Goal: Task Accomplishment & Management: Manage account settings

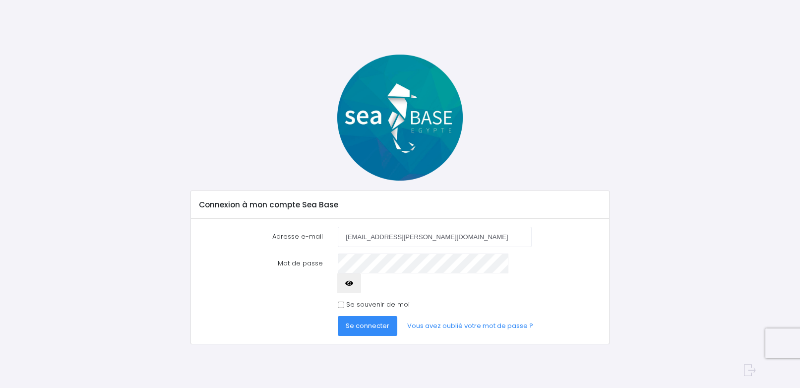
type input "[EMAIL_ADDRESS][PERSON_NAME][DOMAIN_NAME]"
click at [352, 321] on span "Se connecter" at bounding box center [368, 325] width 44 height 9
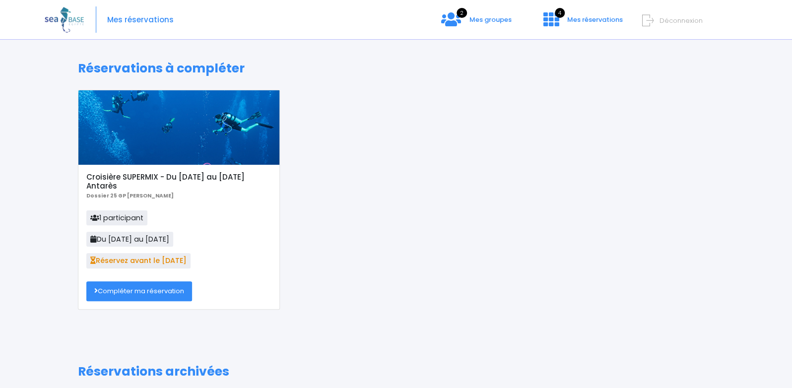
click at [152, 295] on link "Compléter ma réservation" at bounding box center [139, 291] width 106 height 20
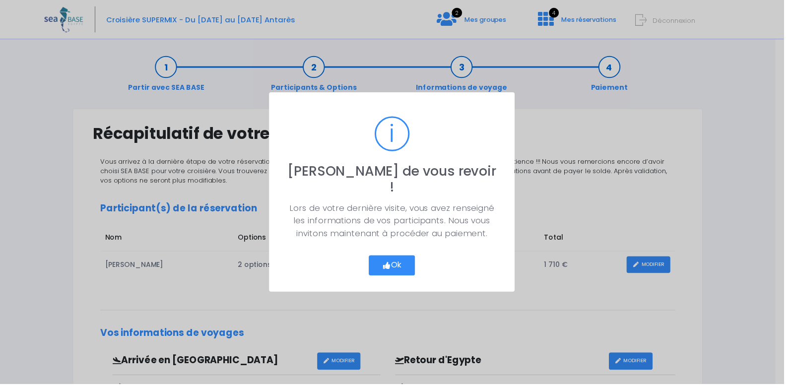
click at [412, 264] on button "Ok" at bounding box center [396, 268] width 47 height 21
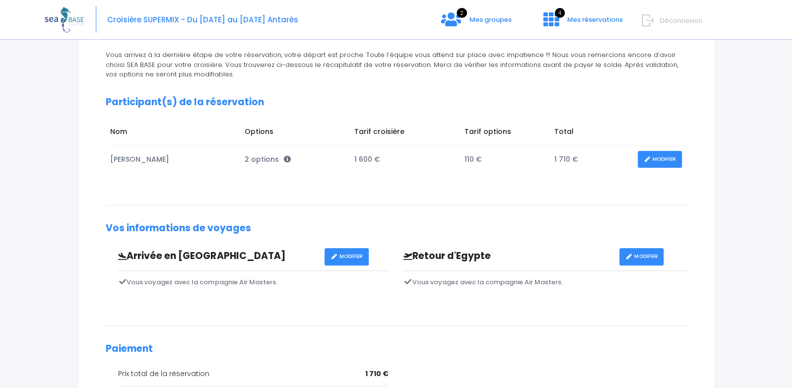
scroll to position [5, 0]
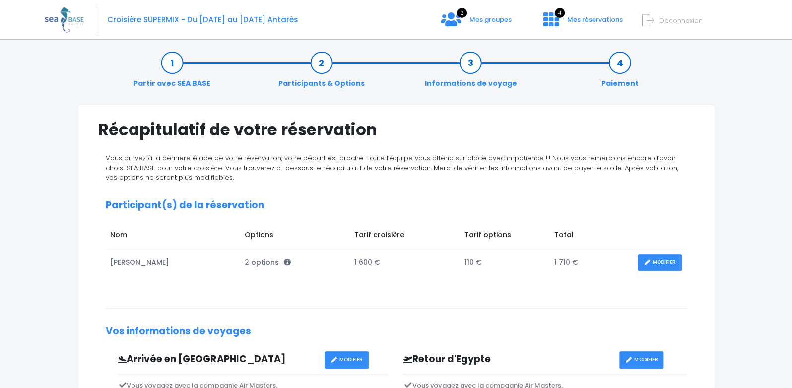
click at [463, 265] on td "110 €" at bounding box center [504, 262] width 90 height 27
click at [654, 259] on link "MODIFIER" at bounding box center [659, 262] width 44 height 17
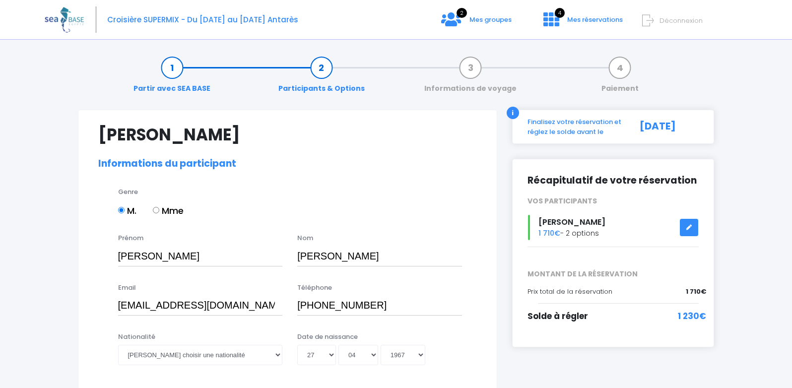
select select "MF1"
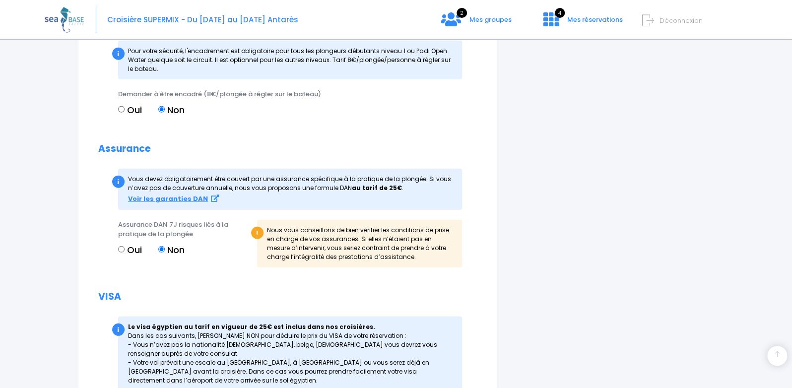
scroll to position [1083, 0]
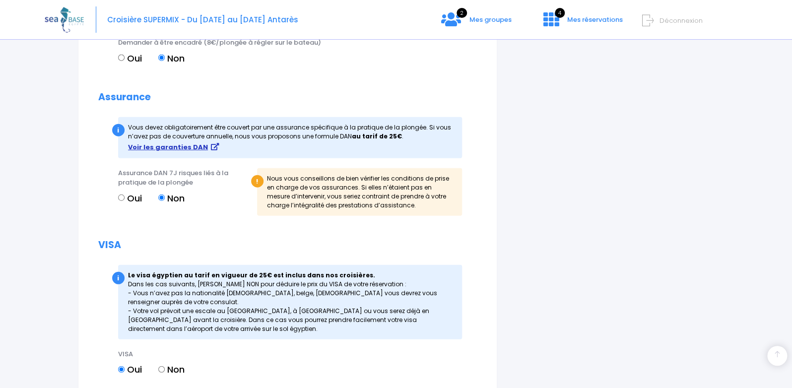
click at [183, 147] on strong "Voir les garanties DAN" at bounding box center [168, 146] width 80 height 9
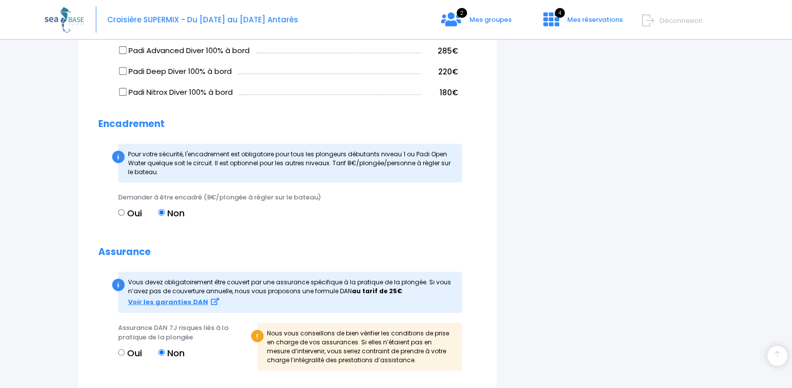
scroll to position [980, 0]
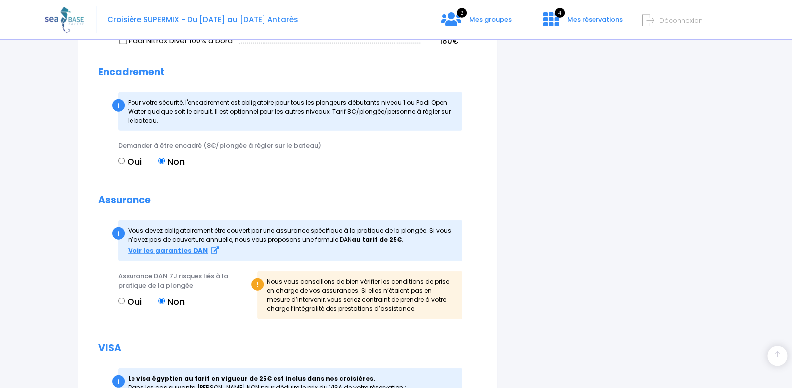
click at [119, 303] on input "Oui" at bounding box center [121, 301] width 6 height 6
radio input "true"
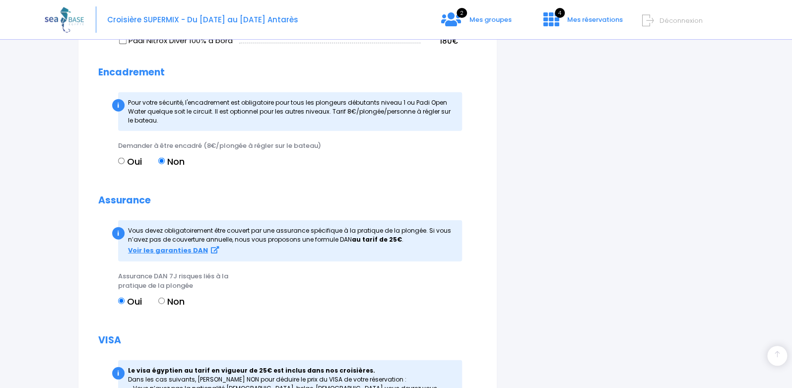
click at [163, 299] on input "Non" at bounding box center [161, 301] width 6 height 6
radio input "true"
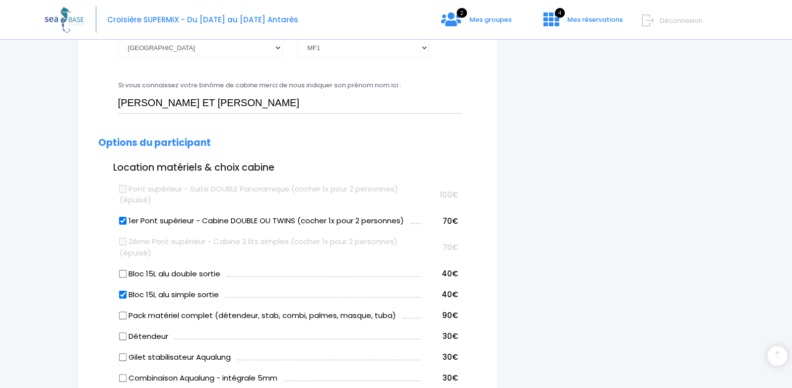
scroll to position [103, 0]
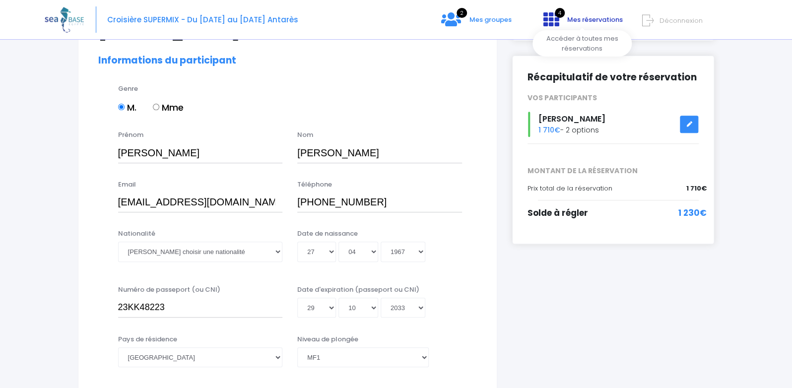
click at [584, 19] on span "Mes réservations" at bounding box center [595, 19] width 56 height 9
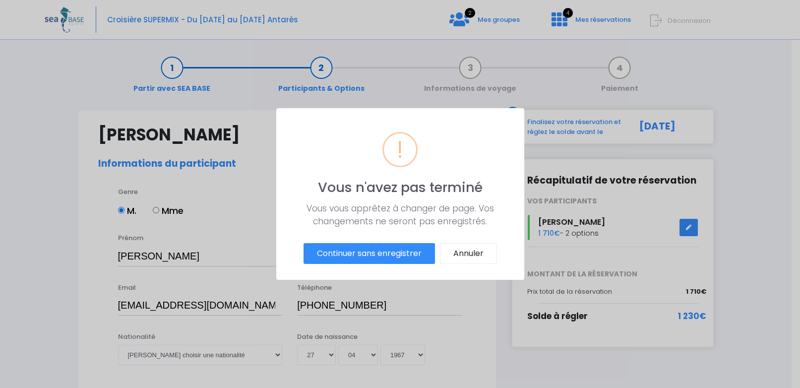
click at [500, 19] on div "? ! i Vous n'avez pas terminé × Vous vous apprêtez à changer de page. Vos chang…" at bounding box center [400, 194] width 800 height 388
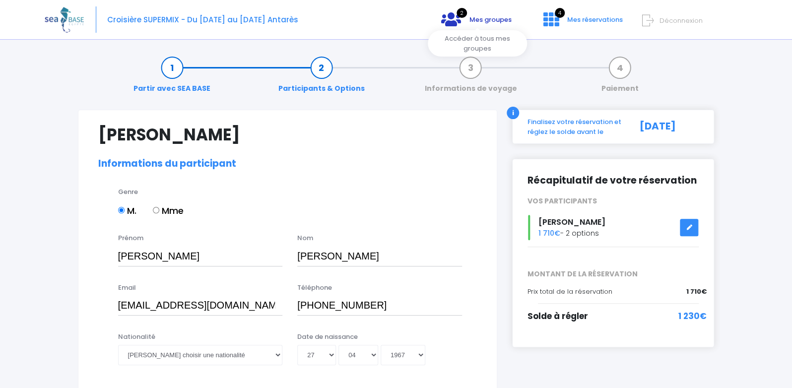
click at [479, 24] on link "2 Mes groupes" at bounding box center [476, 22] width 86 height 9
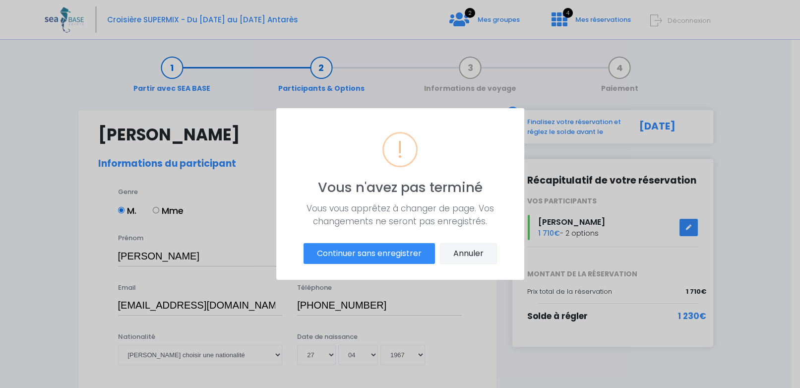
click at [476, 251] on button "Annuler" at bounding box center [468, 253] width 57 height 21
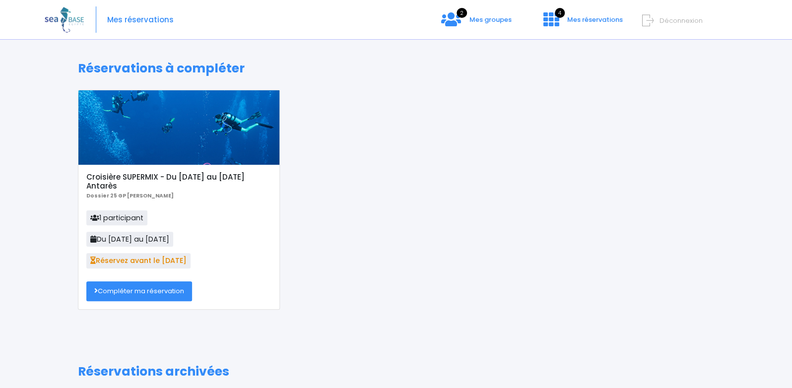
click at [153, 291] on link "Compléter ma réservation" at bounding box center [139, 291] width 106 height 20
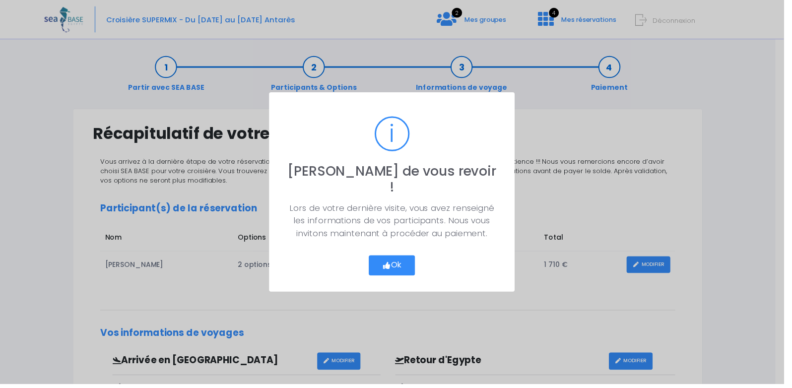
click at [411, 258] on button "Ok" at bounding box center [396, 268] width 47 height 21
